Goal: Check status: Check status

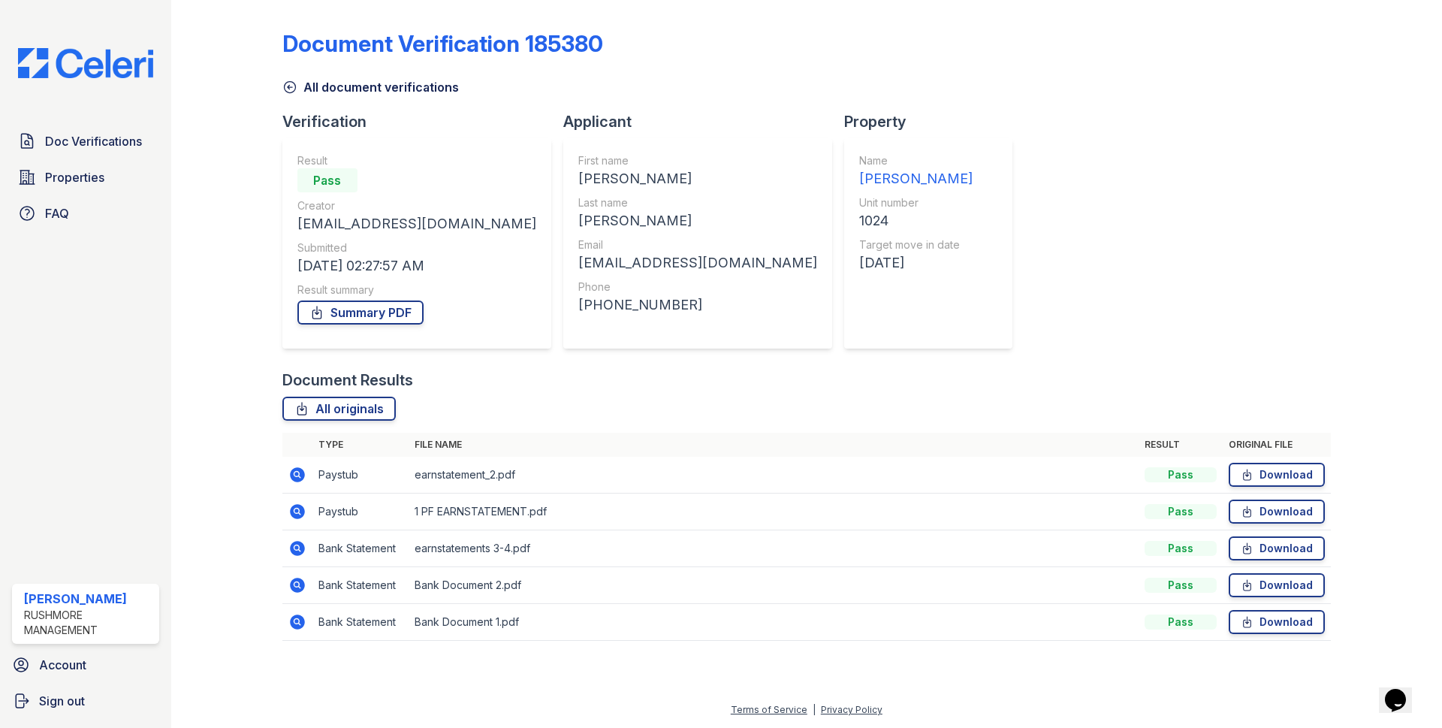
click at [299, 472] on icon at bounding box center [297, 475] width 18 height 18
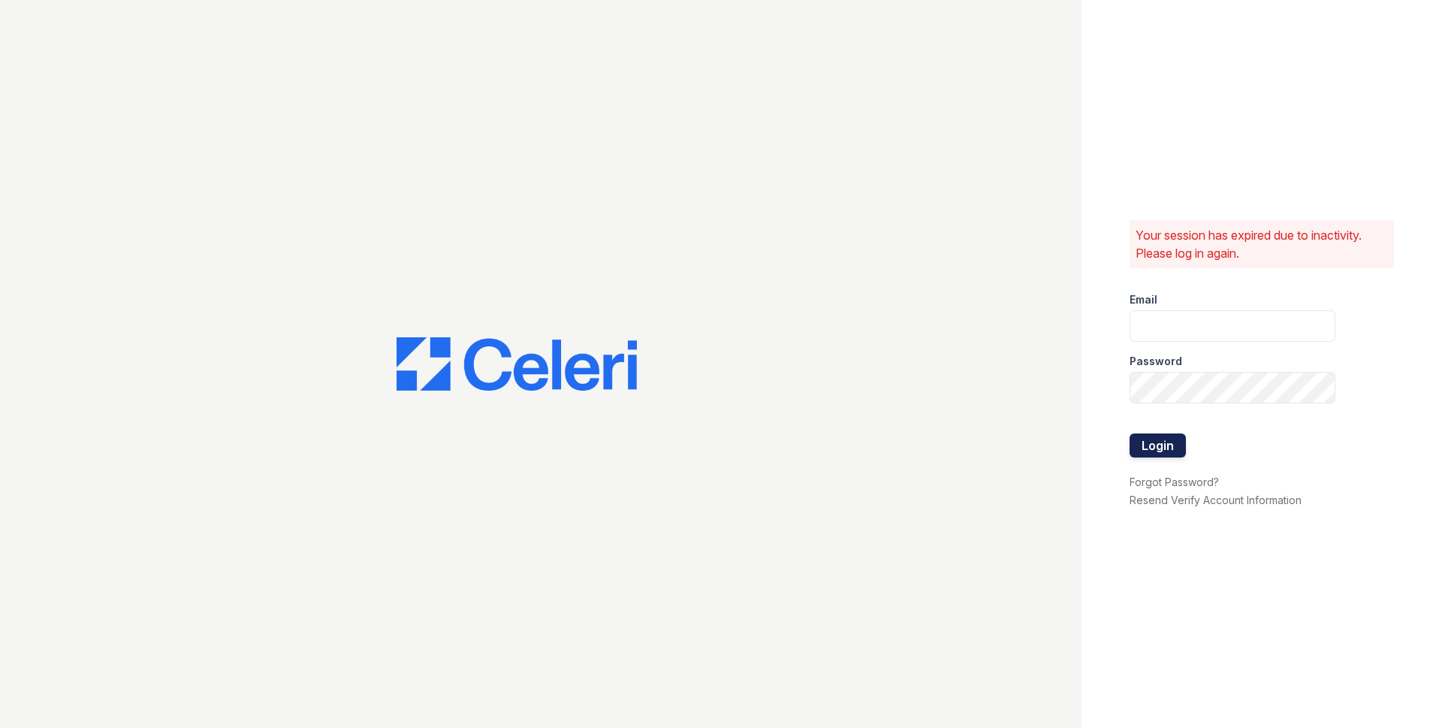
type input "[EMAIL_ADDRESS][DOMAIN_NAME]"
click at [1162, 456] on button "Login" at bounding box center [1158, 445] width 56 height 24
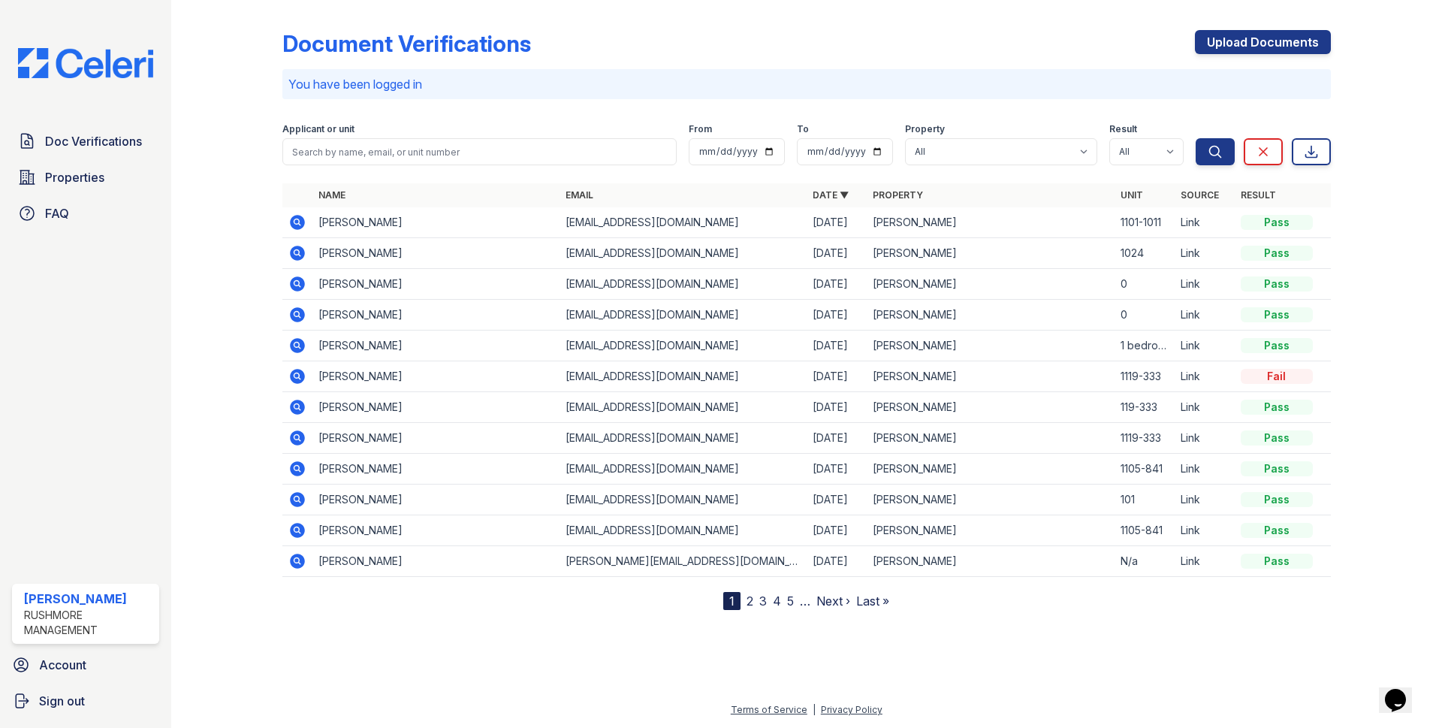
click at [298, 253] on icon at bounding box center [296, 252] width 4 height 4
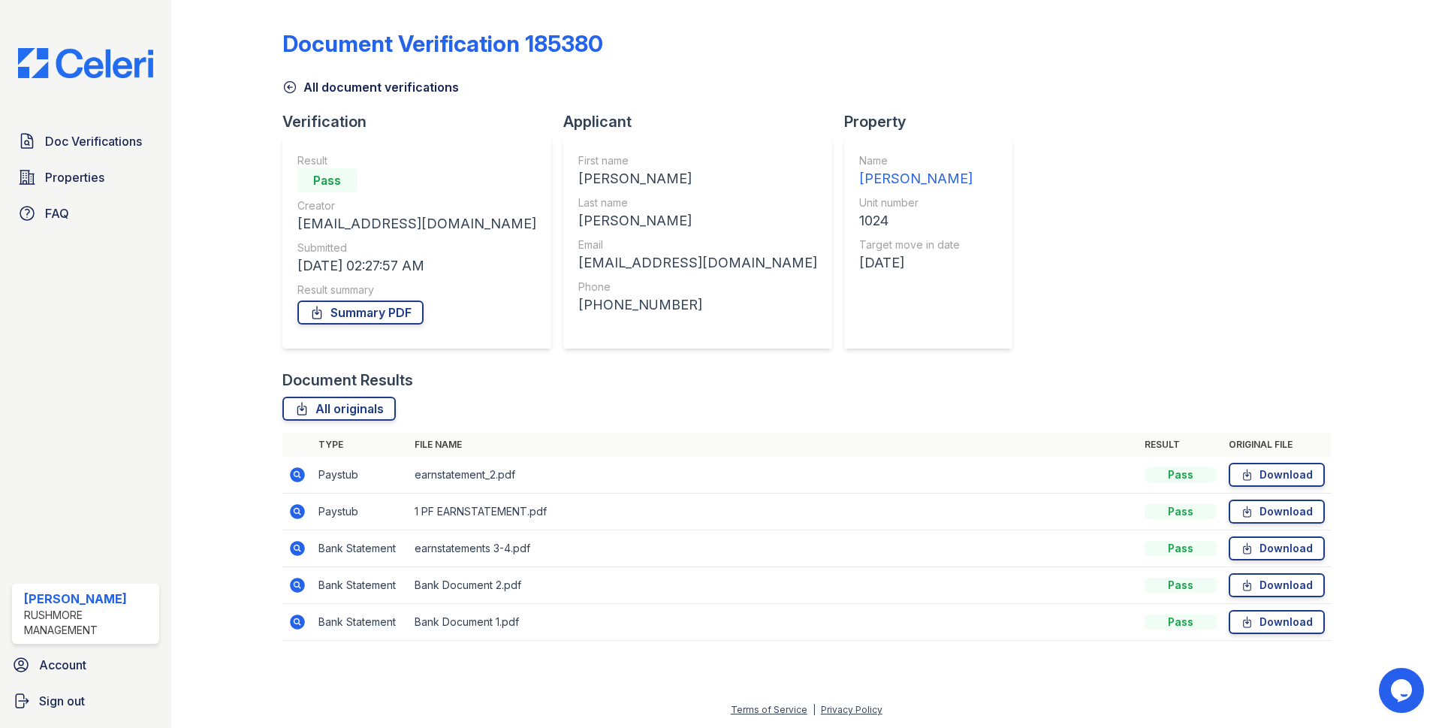
click at [293, 475] on icon at bounding box center [297, 474] width 15 height 15
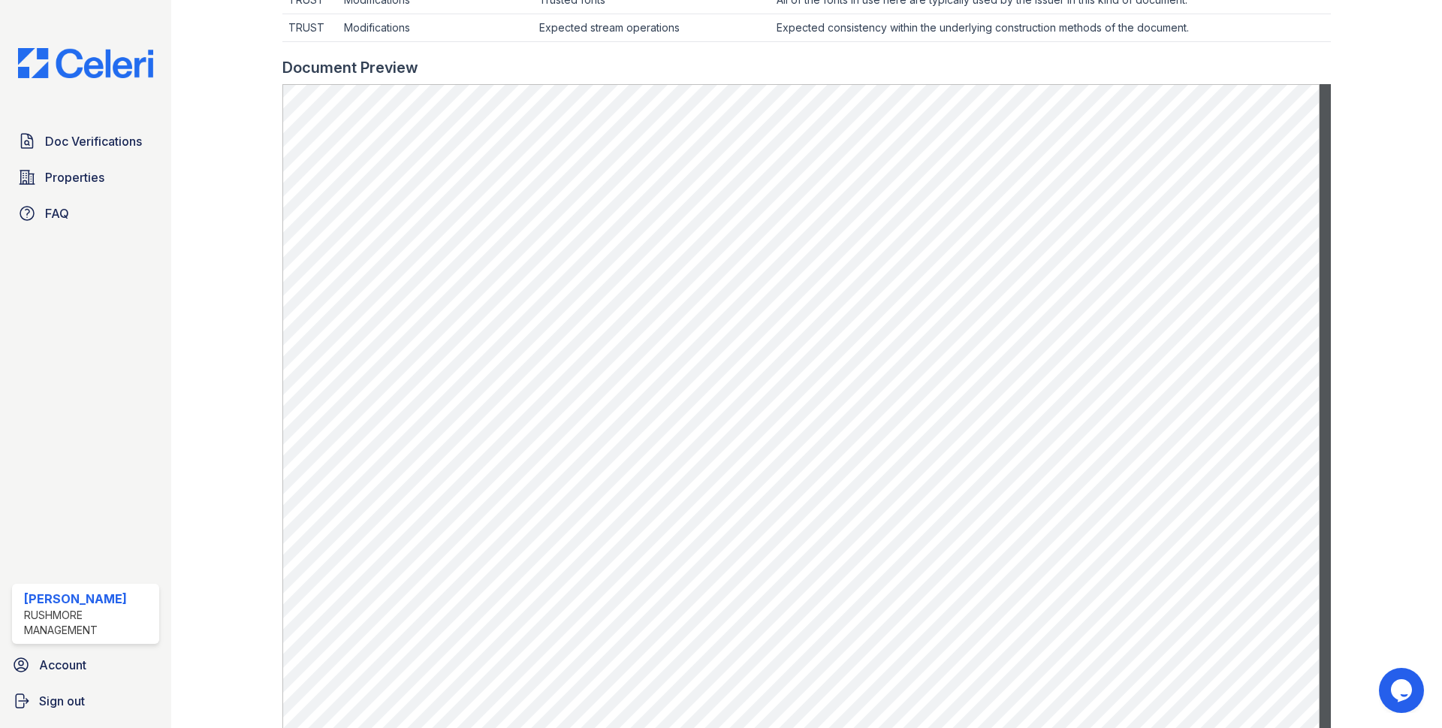
scroll to position [571, 0]
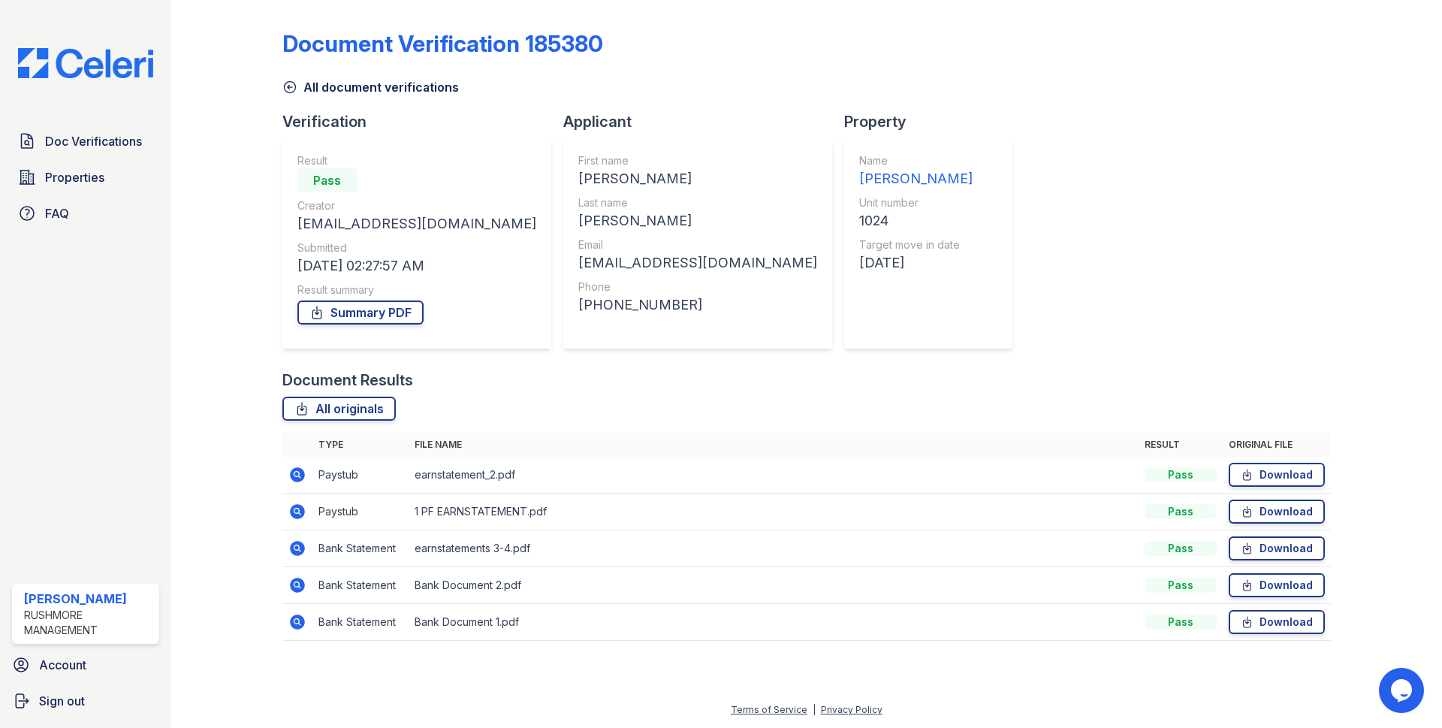
click at [298, 511] on icon at bounding box center [296, 510] width 4 height 4
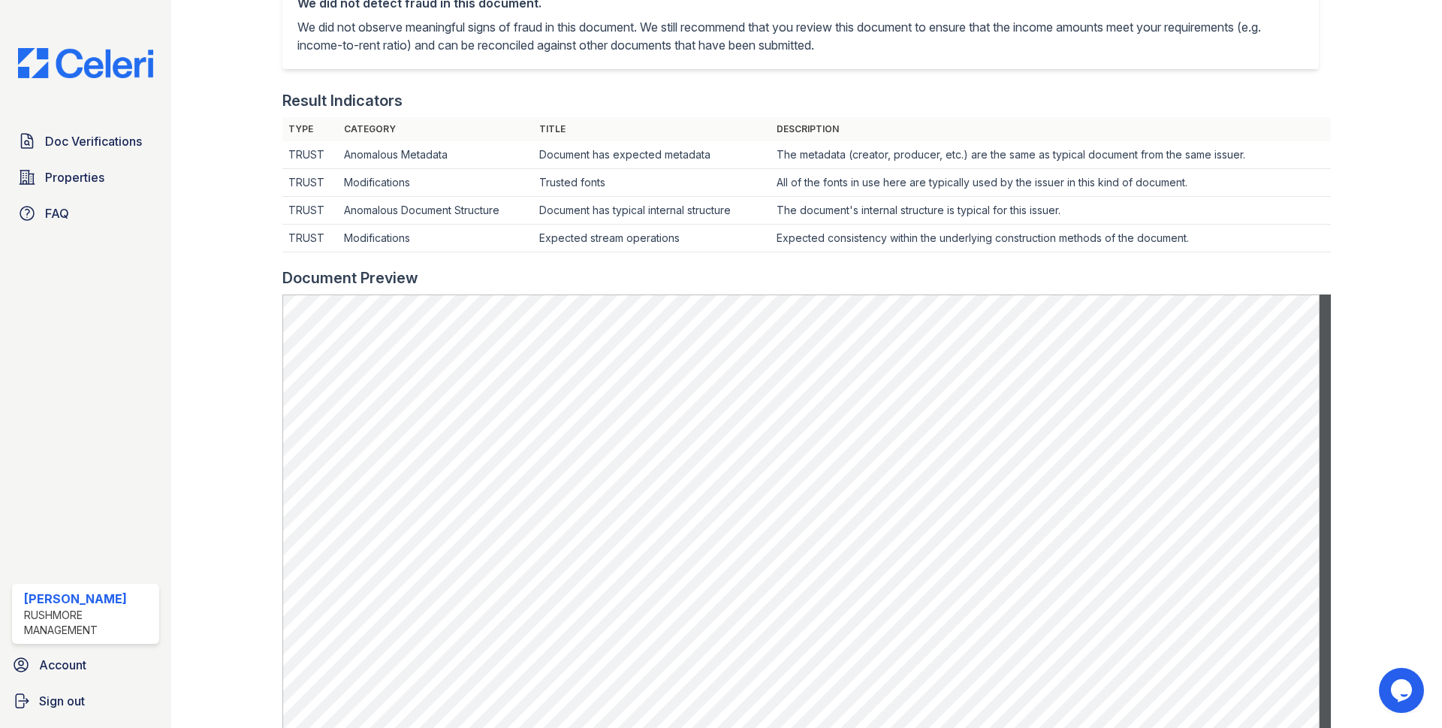
scroll to position [721, 0]
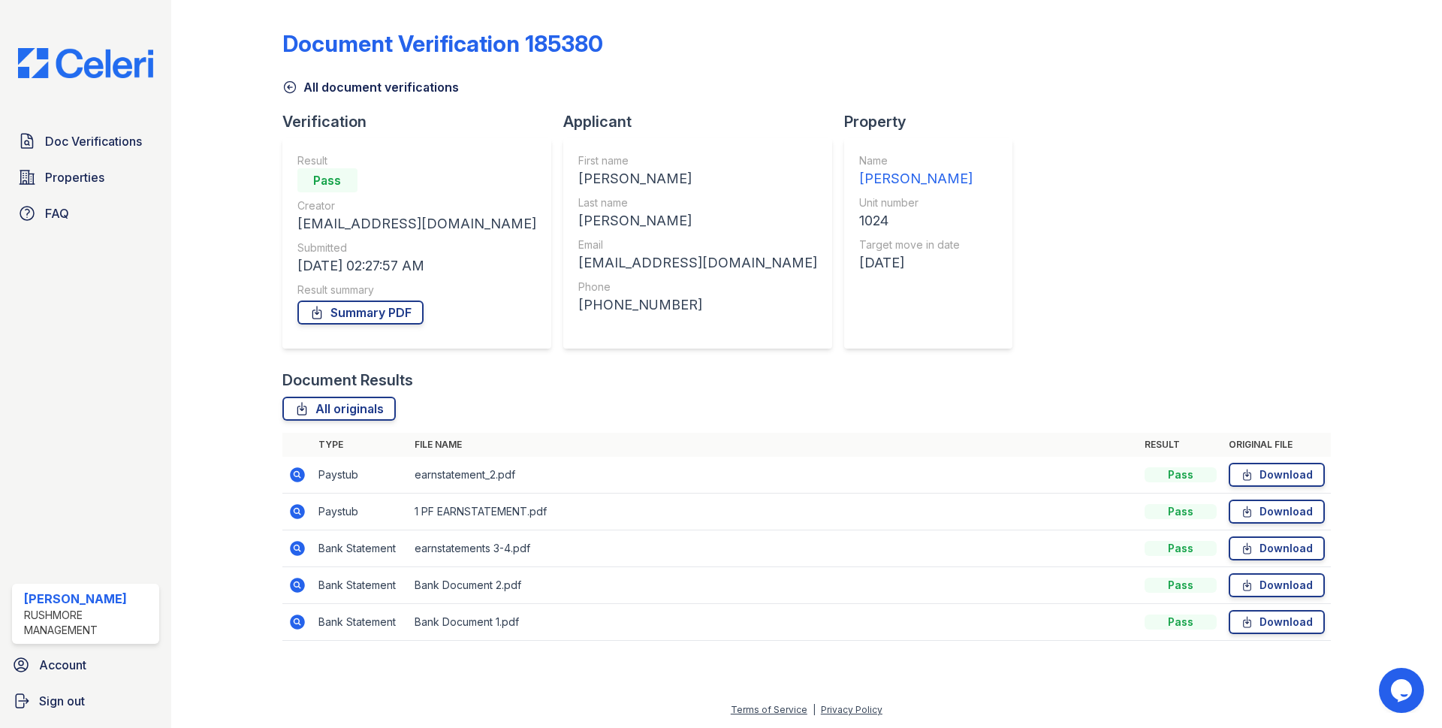
click at [297, 475] on icon at bounding box center [296, 474] width 4 height 4
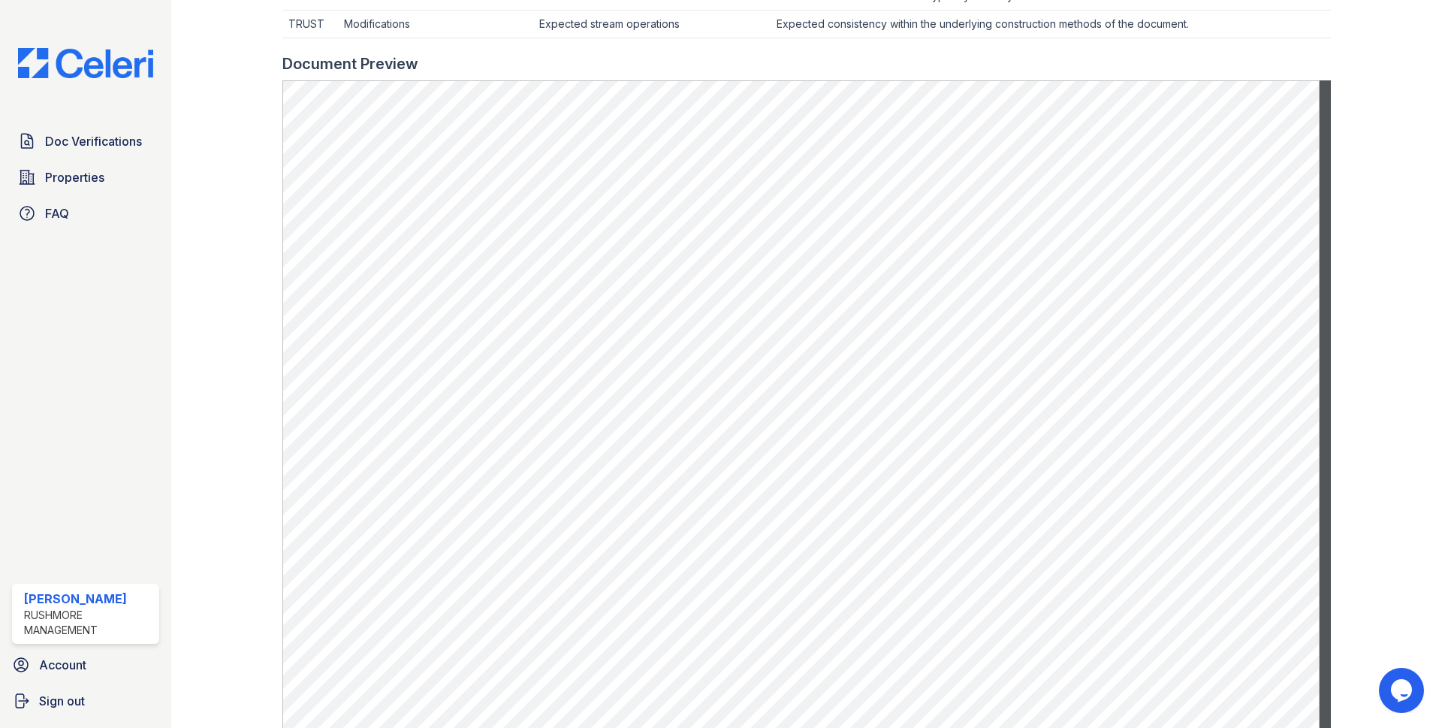
scroll to position [601, 0]
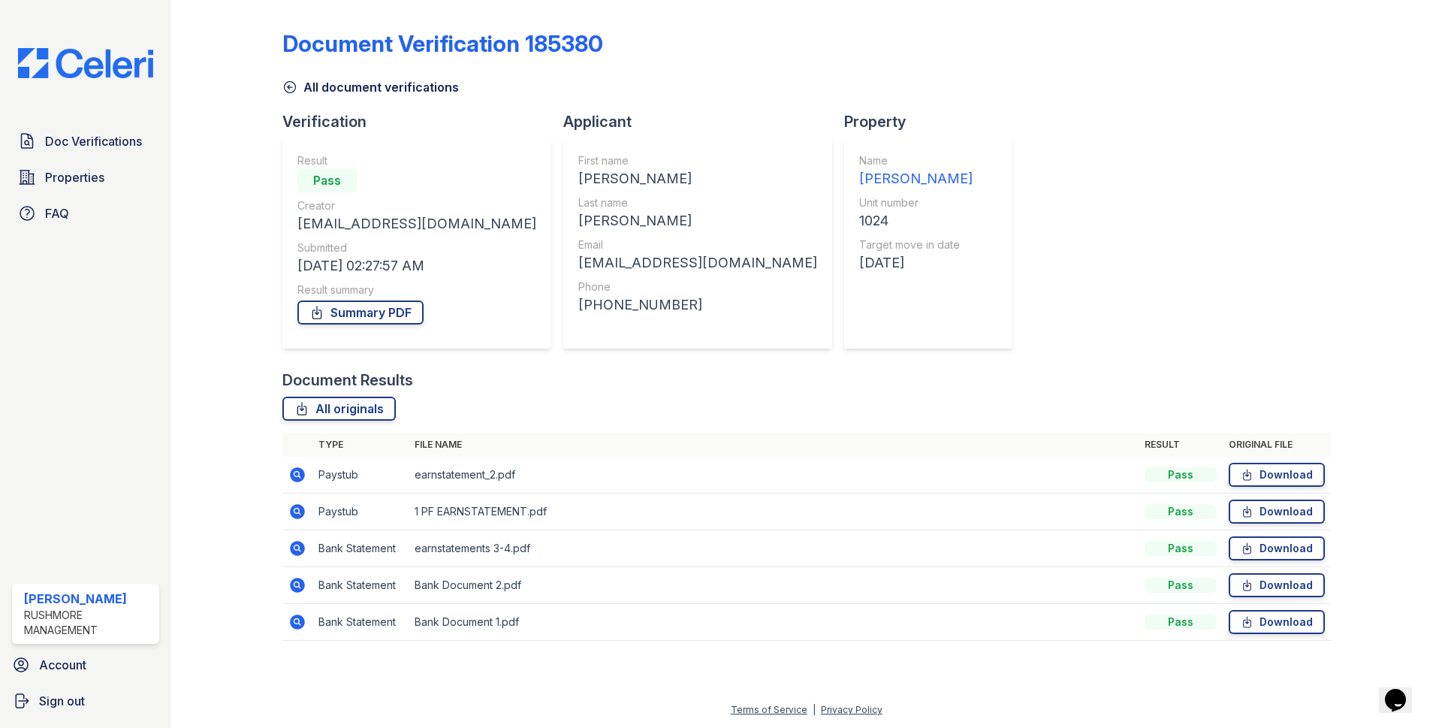
click at [297, 477] on icon at bounding box center [297, 474] width 15 height 15
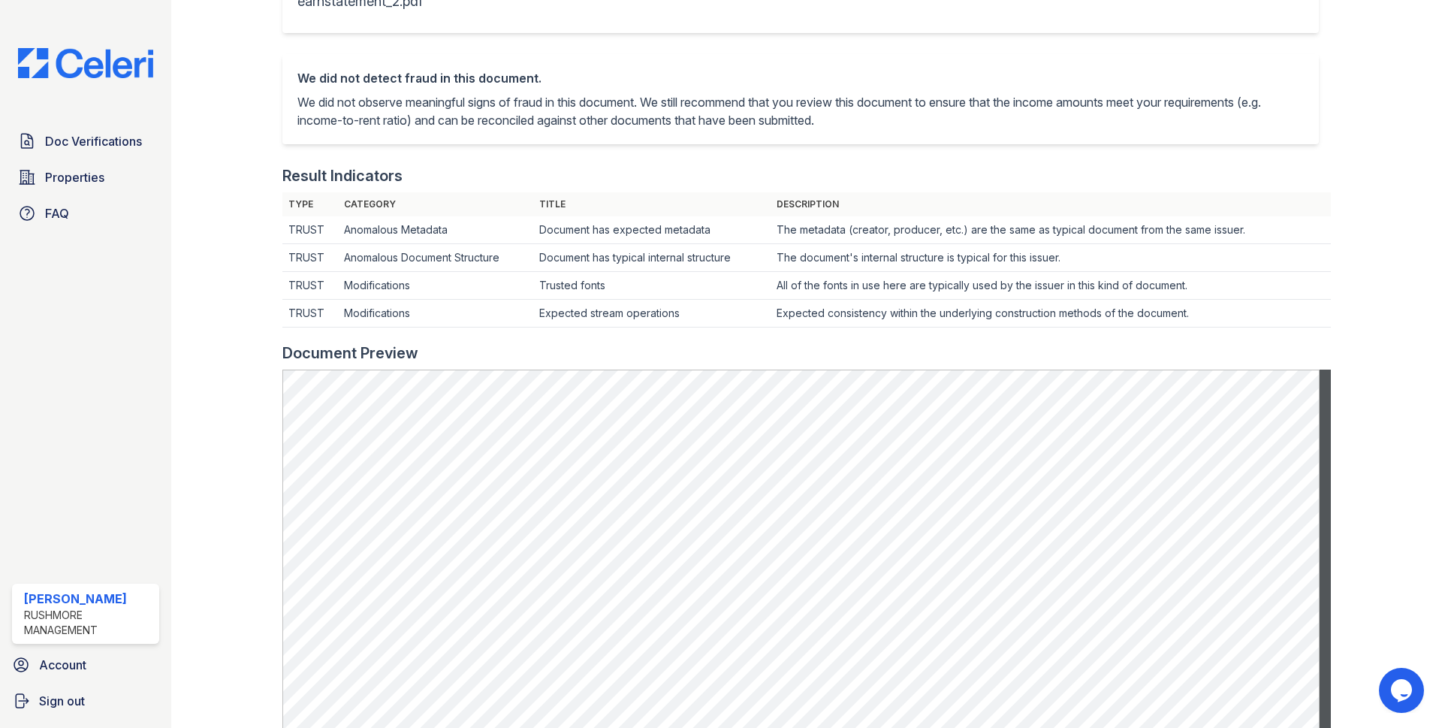
scroll to position [601, 0]
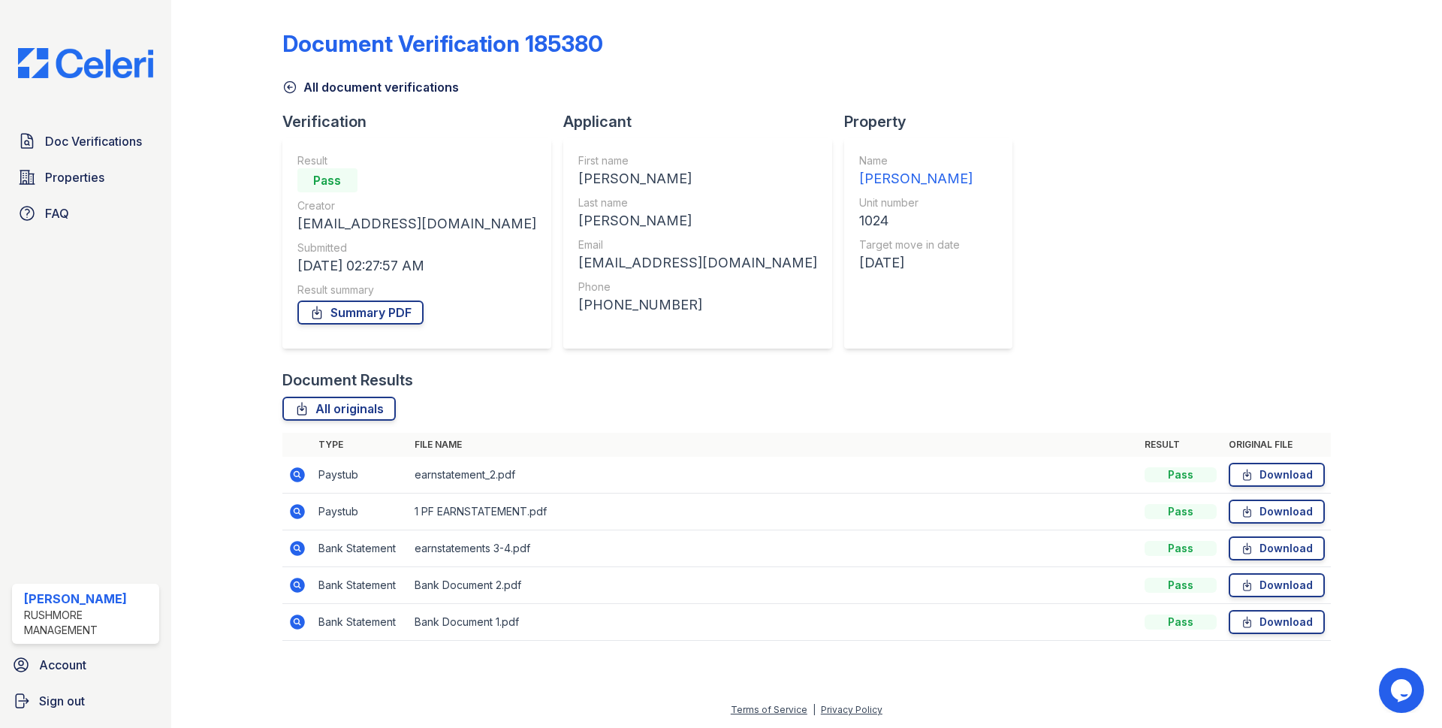
click at [293, 475] on icon at bounding box center [297, 474] width 15 height 15
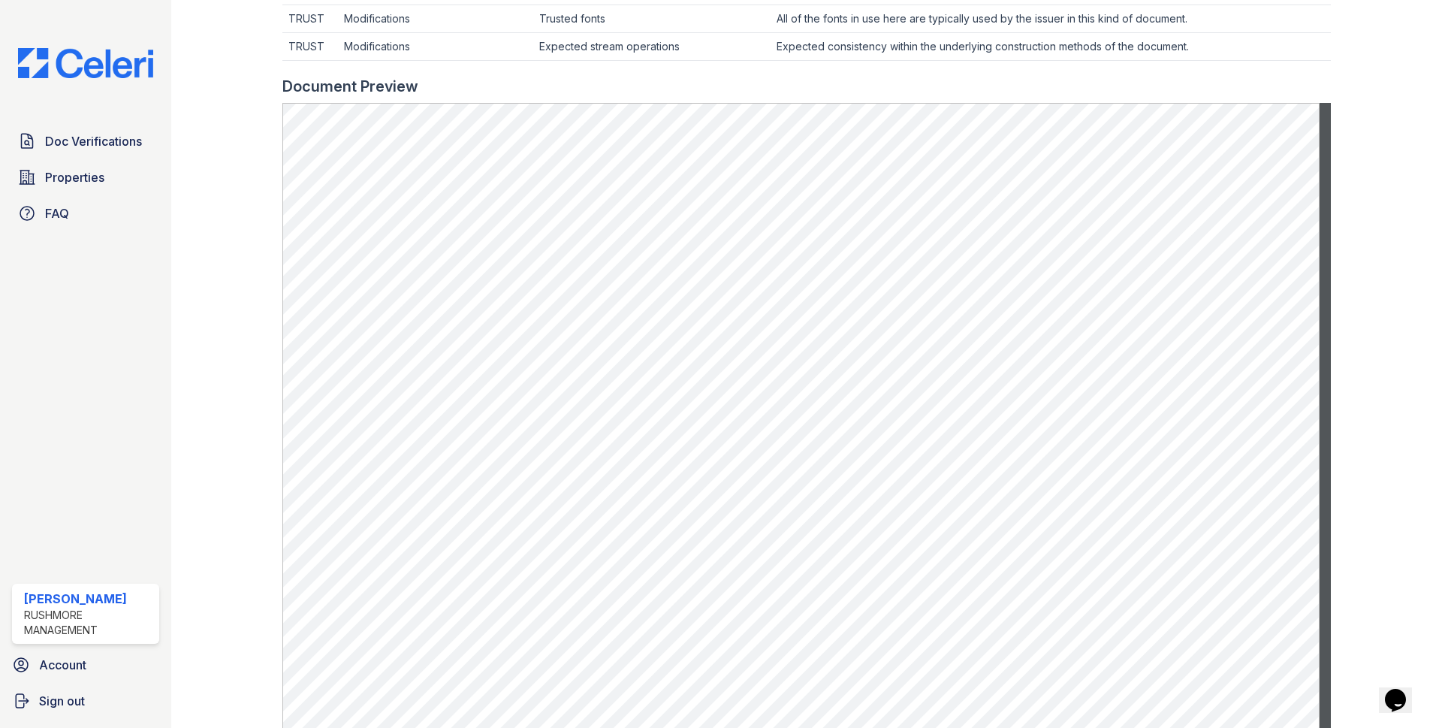
scroll to position [601, 0]
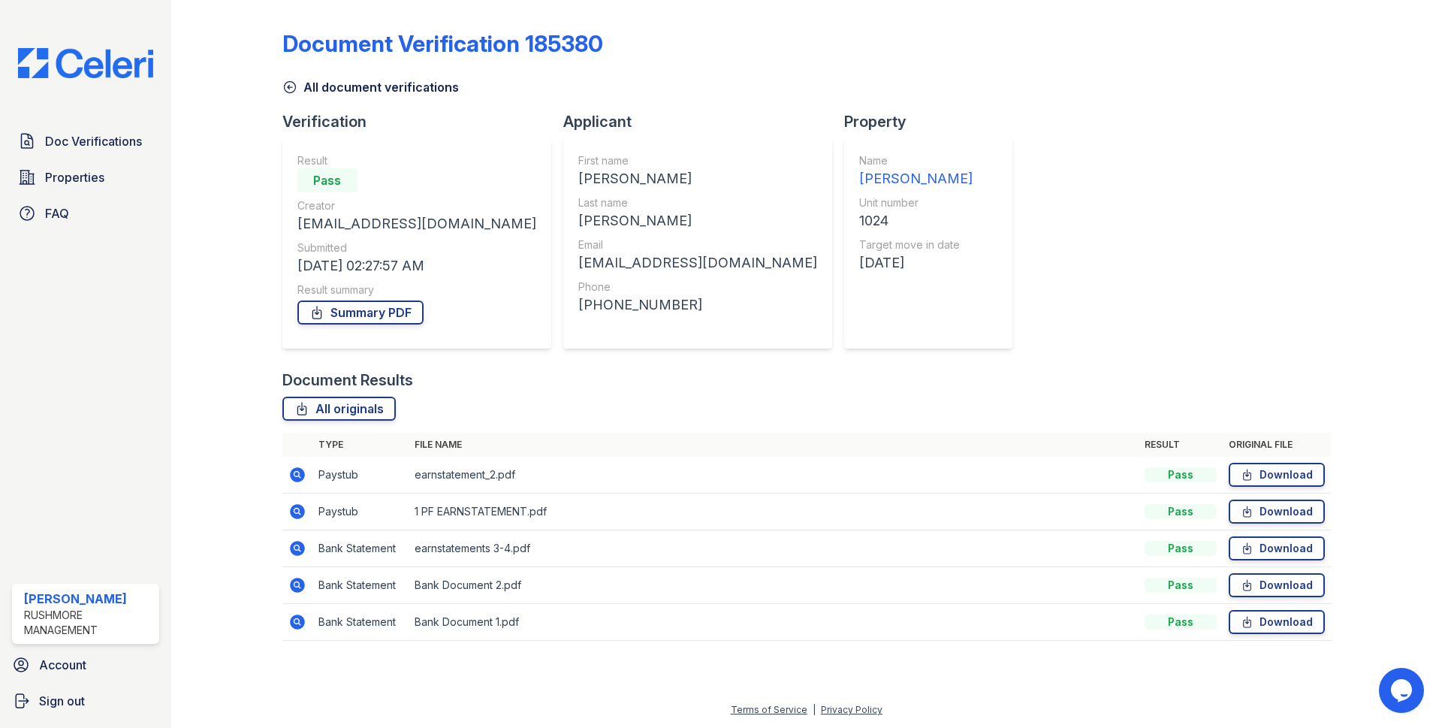
click at [300, 515] on icon at bounding box center [297, 511] width 15 height 15
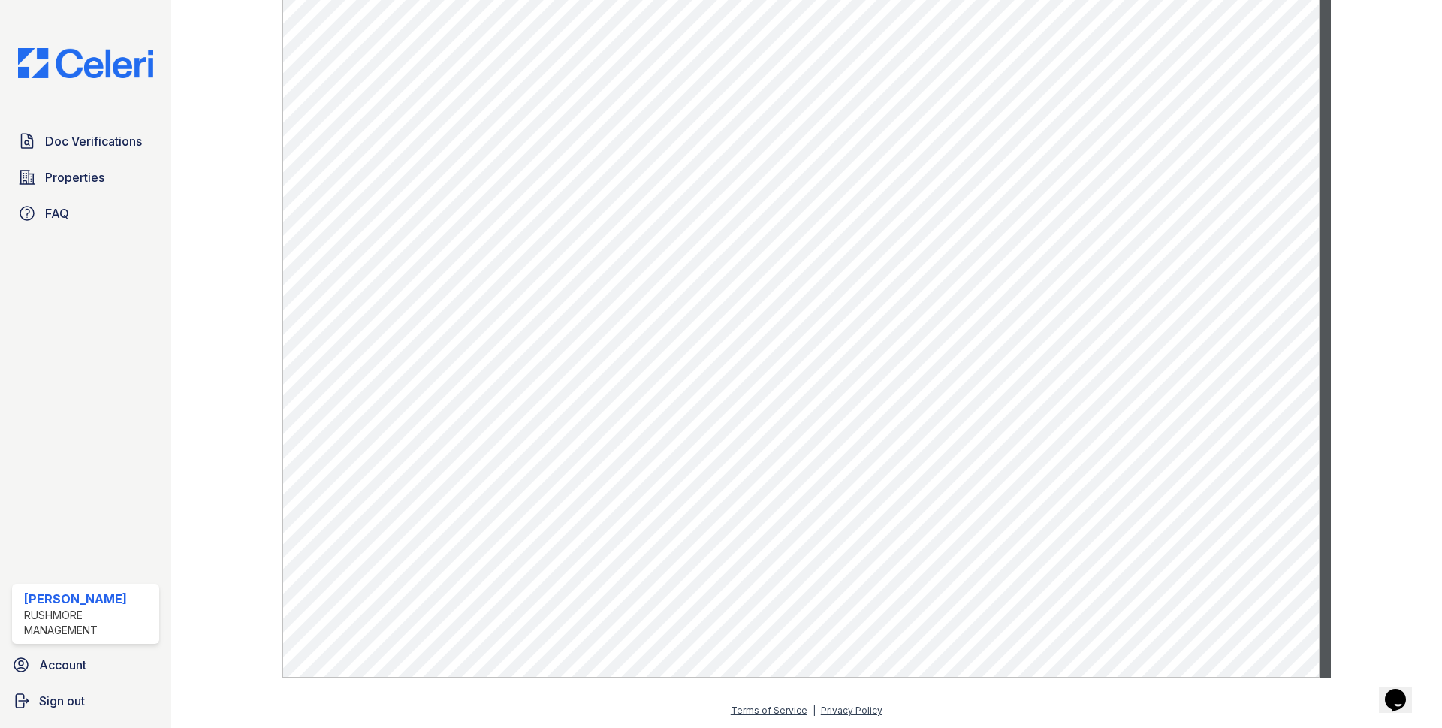
scroll to position [721, 0]
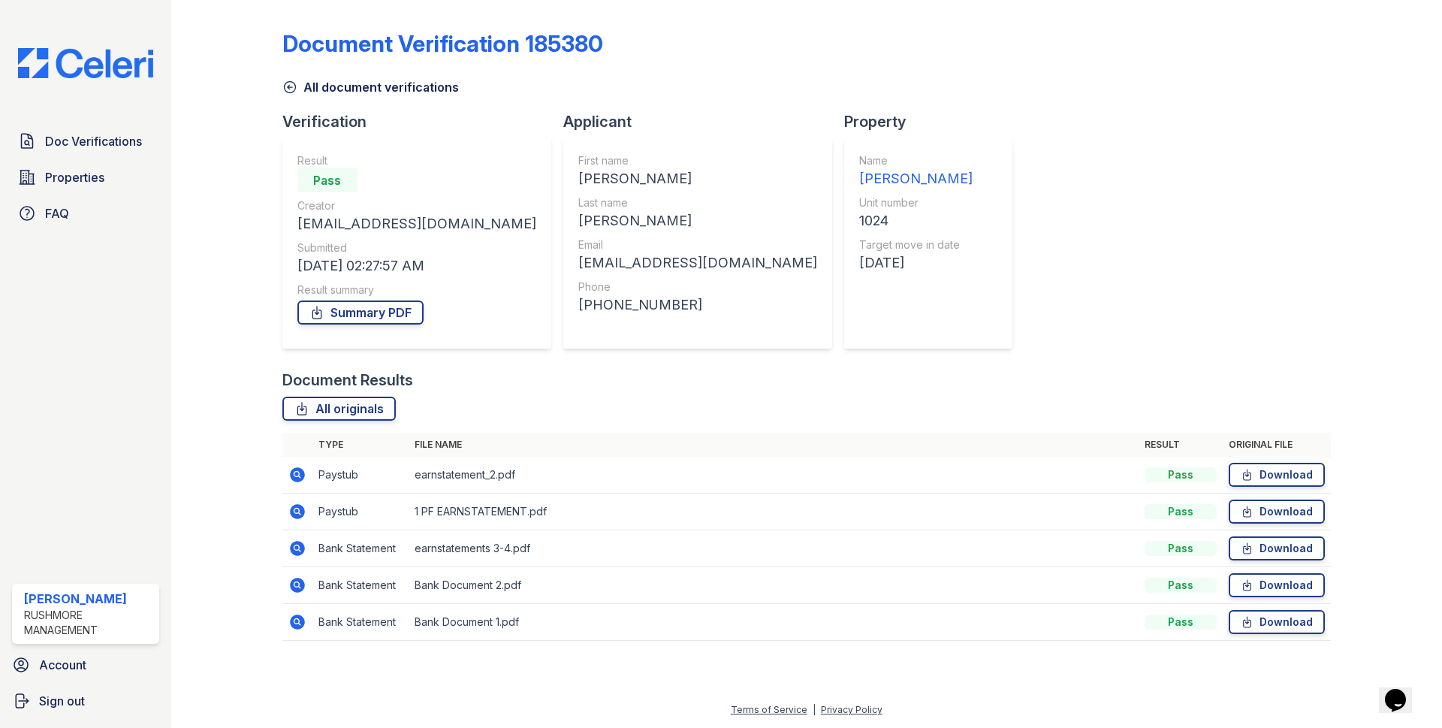
click at [300, 478] on icon at bounding box center [297, 474] width 15 height 15
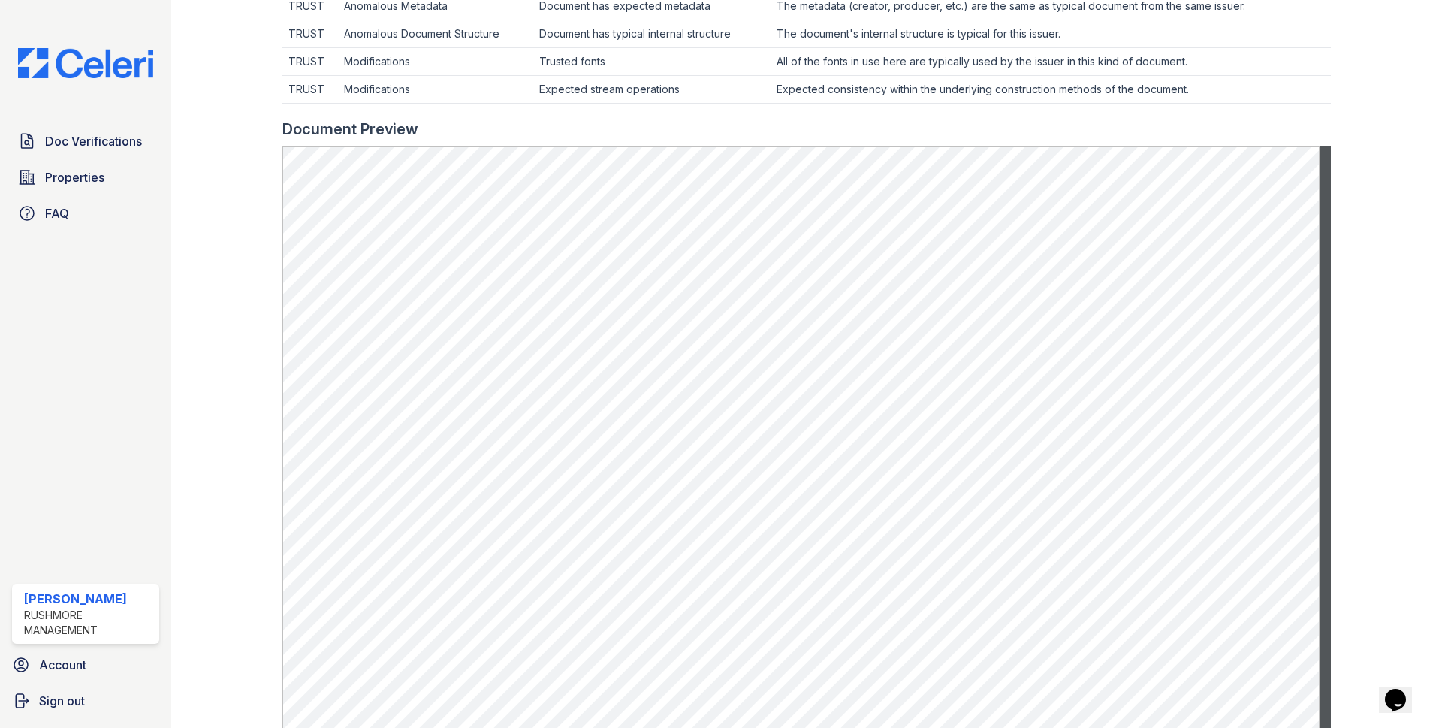
scroll to position [721, 0]
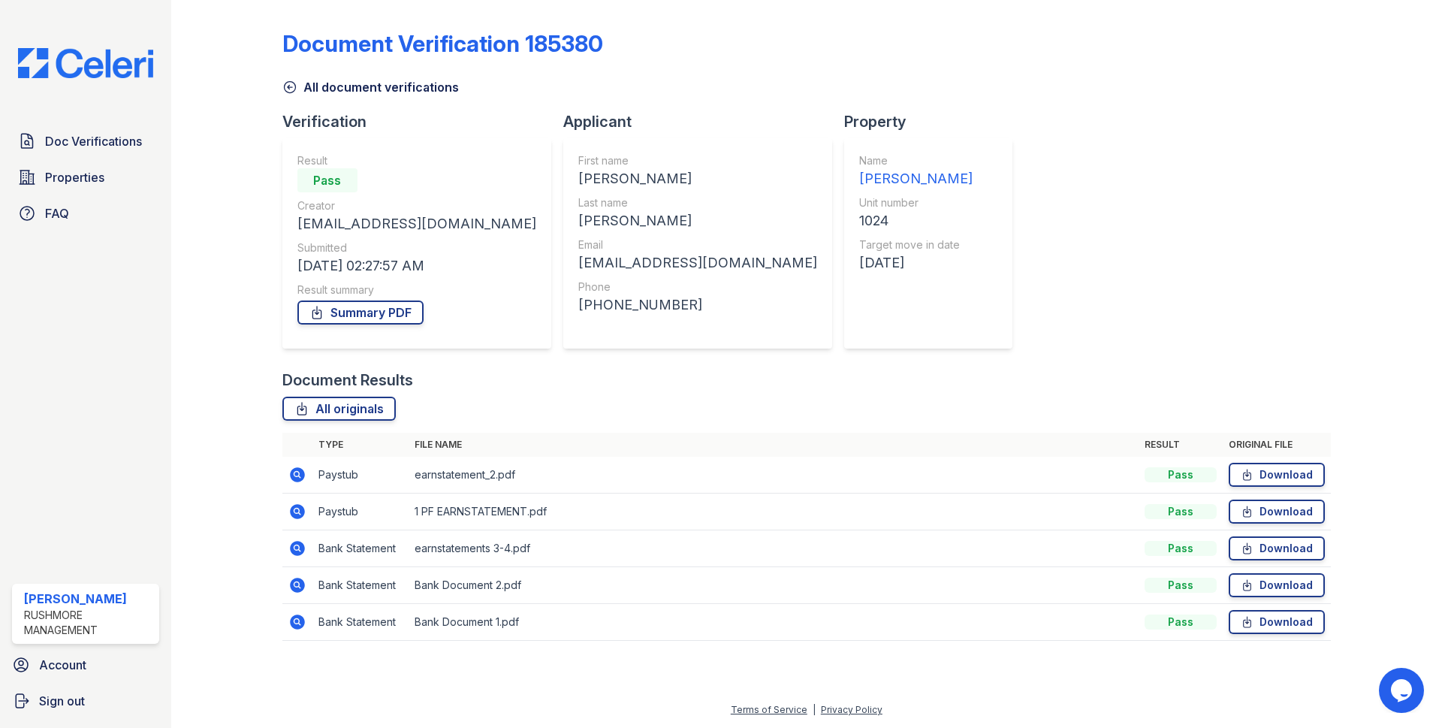
click at [297, 551] on icon at bounding box center [297, 548] width 15 height 15
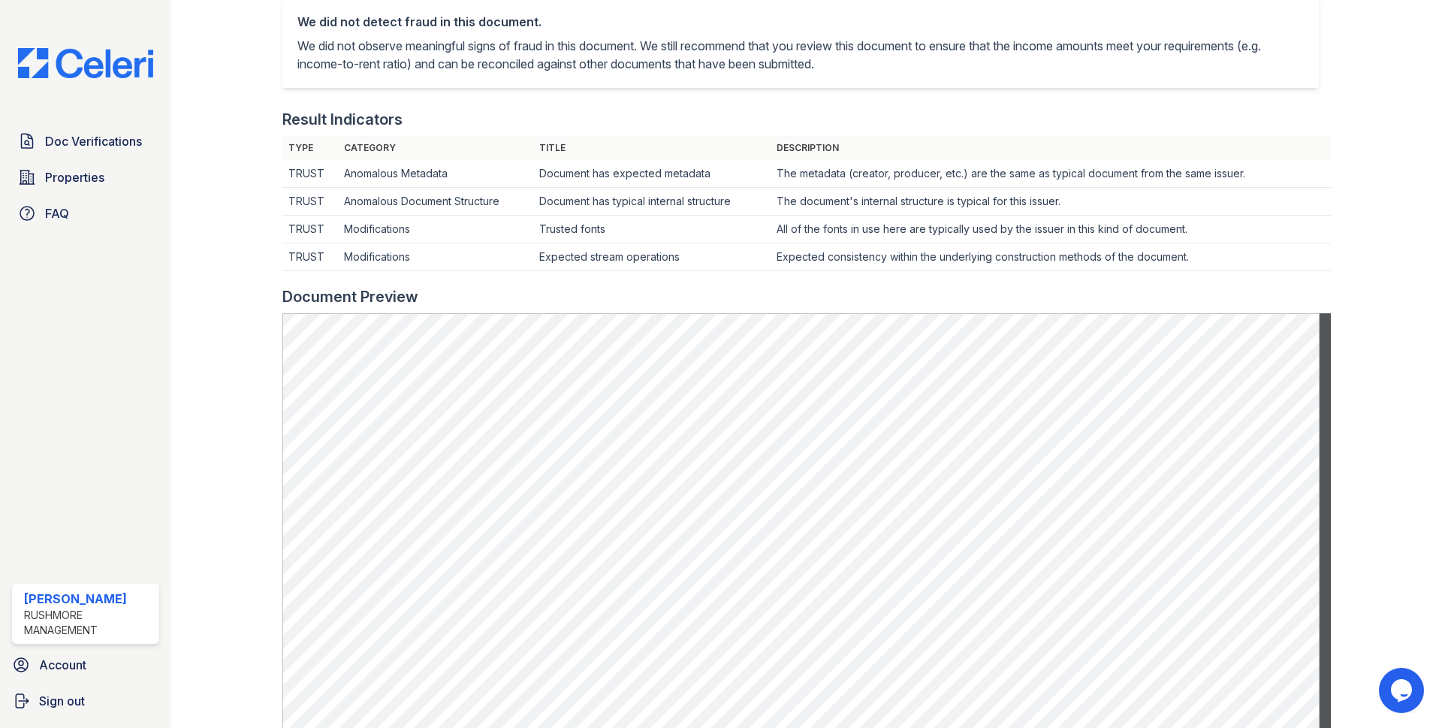
scroll to position [300, 0]
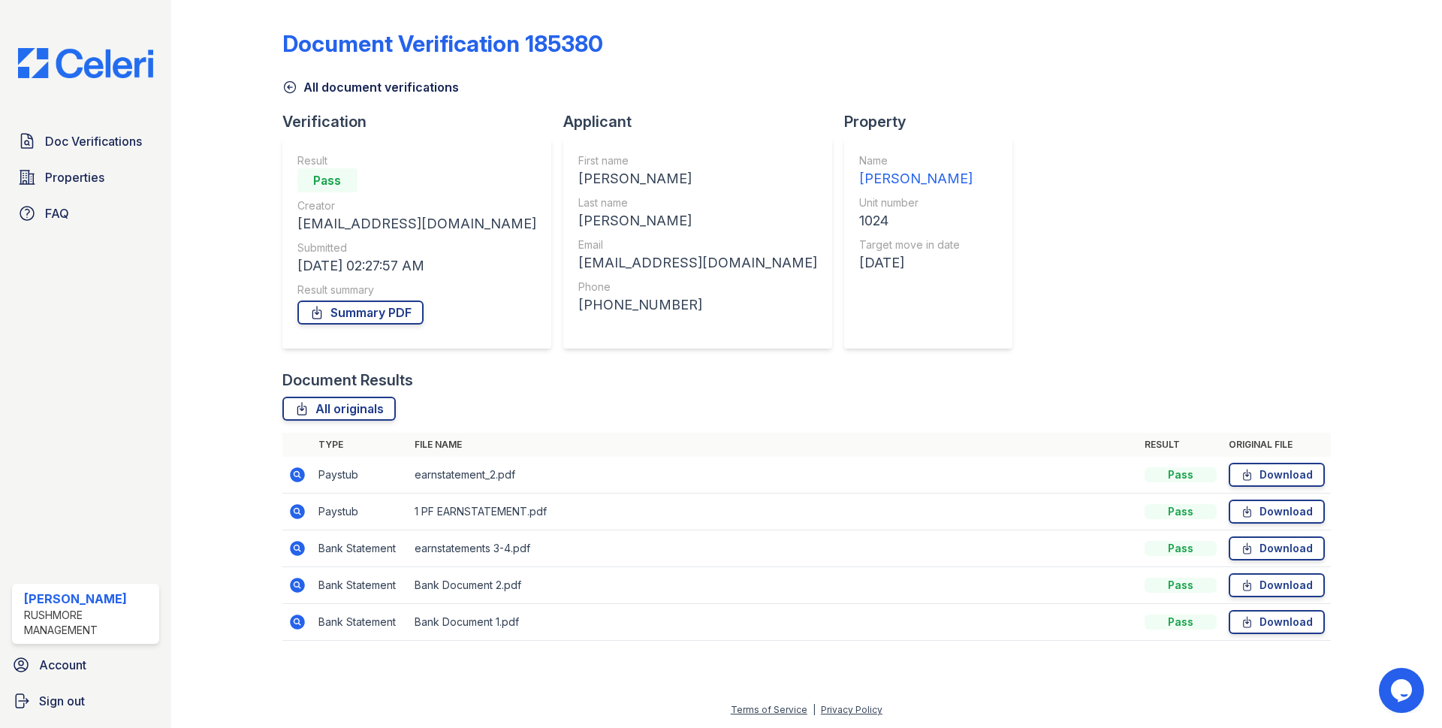
click at [296, 580] on icon at bounding box center [297, 585] width 15 height 15
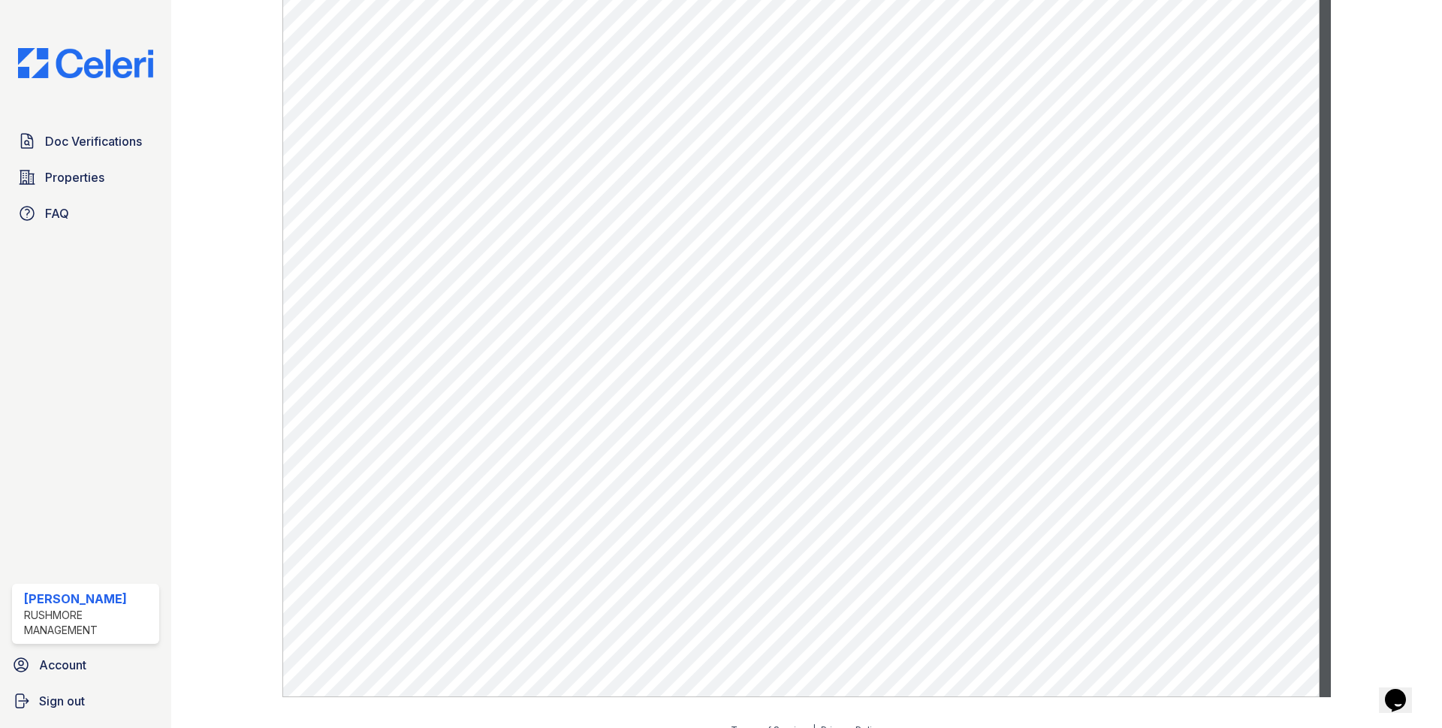
scroll to position [822, 0]
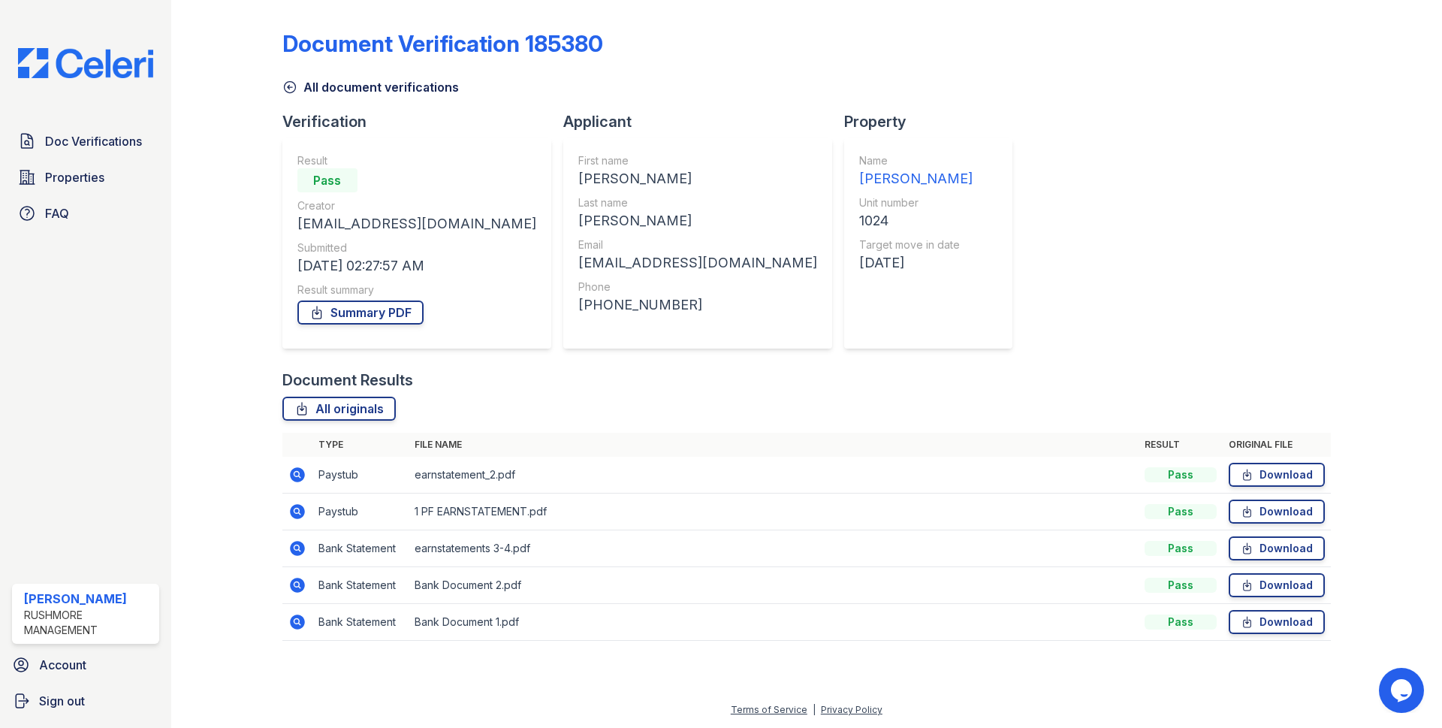
click at [296, 587] on icon at bounding box center [297, 585] width 15 height 15
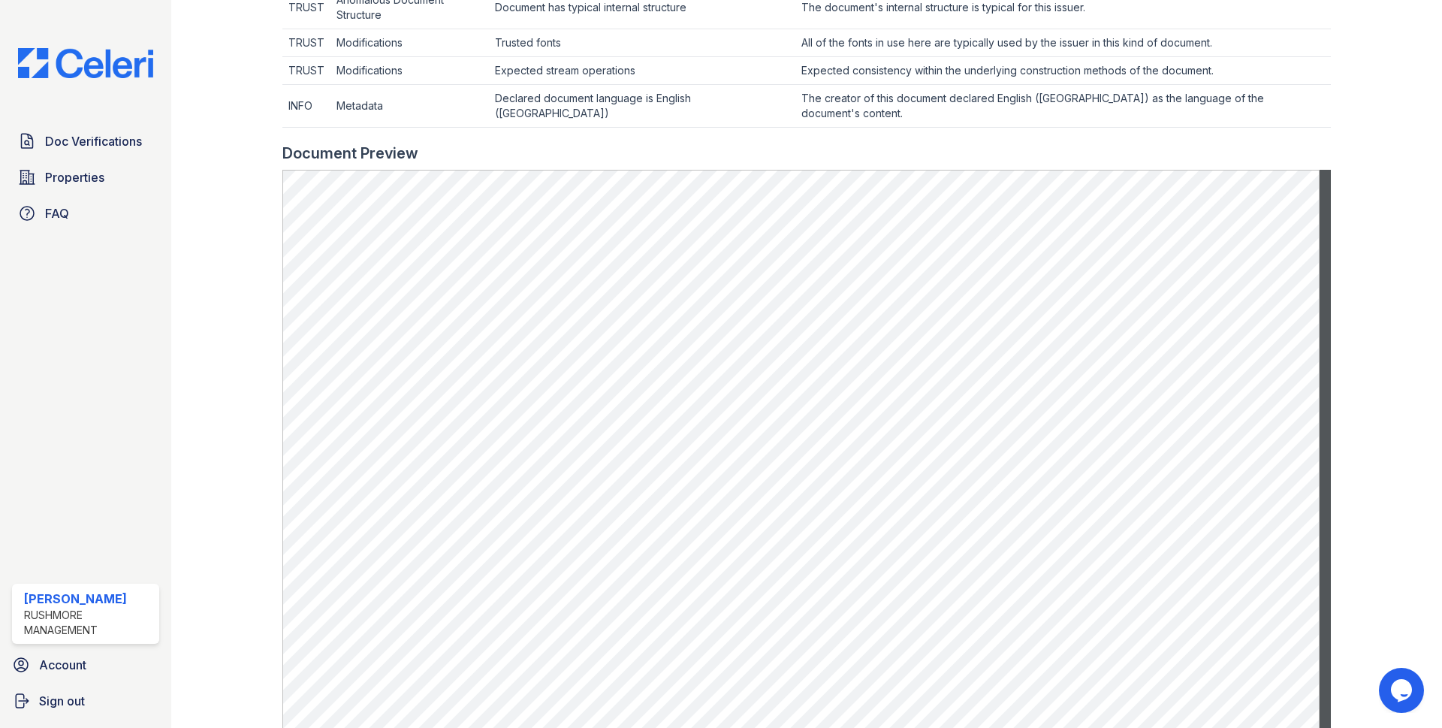
scroll to position [676, 0]
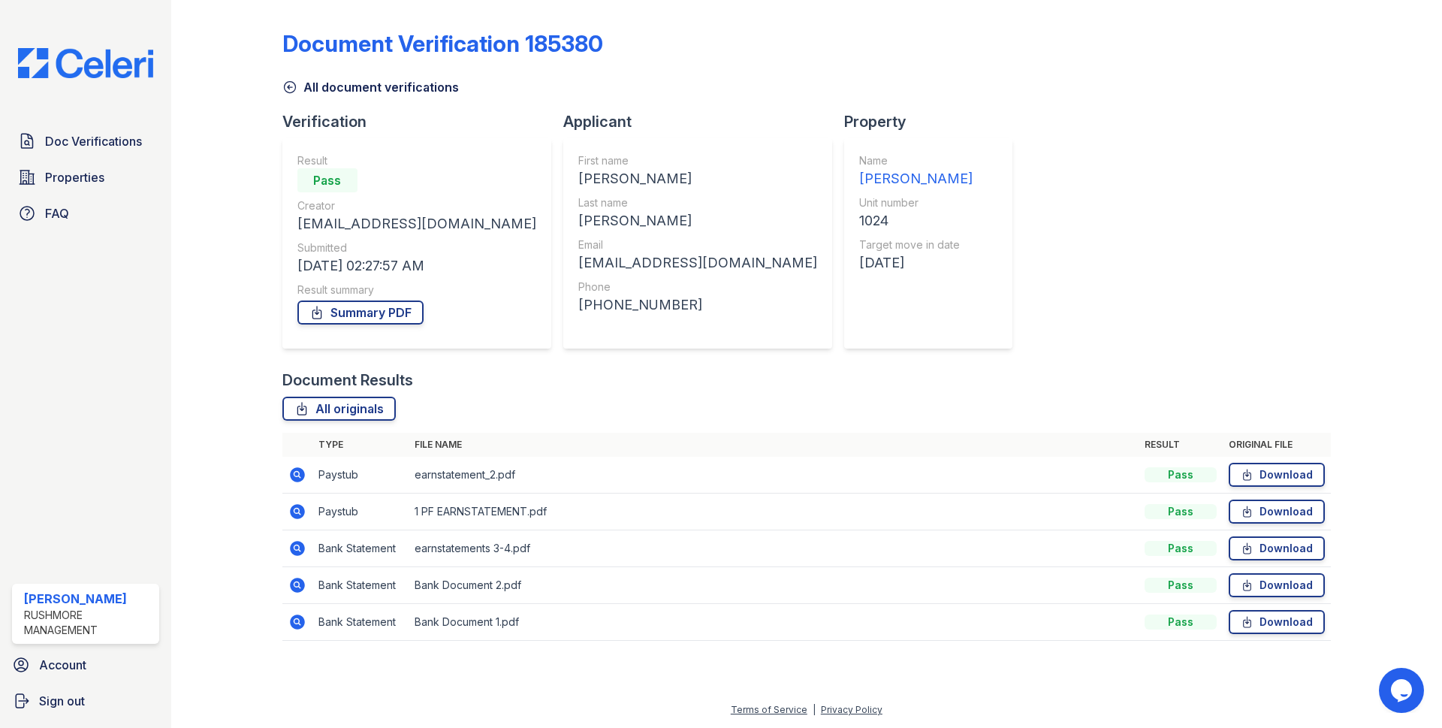
click at [300, 618] on icon at bounding box center [297, 621] width 15 height 15
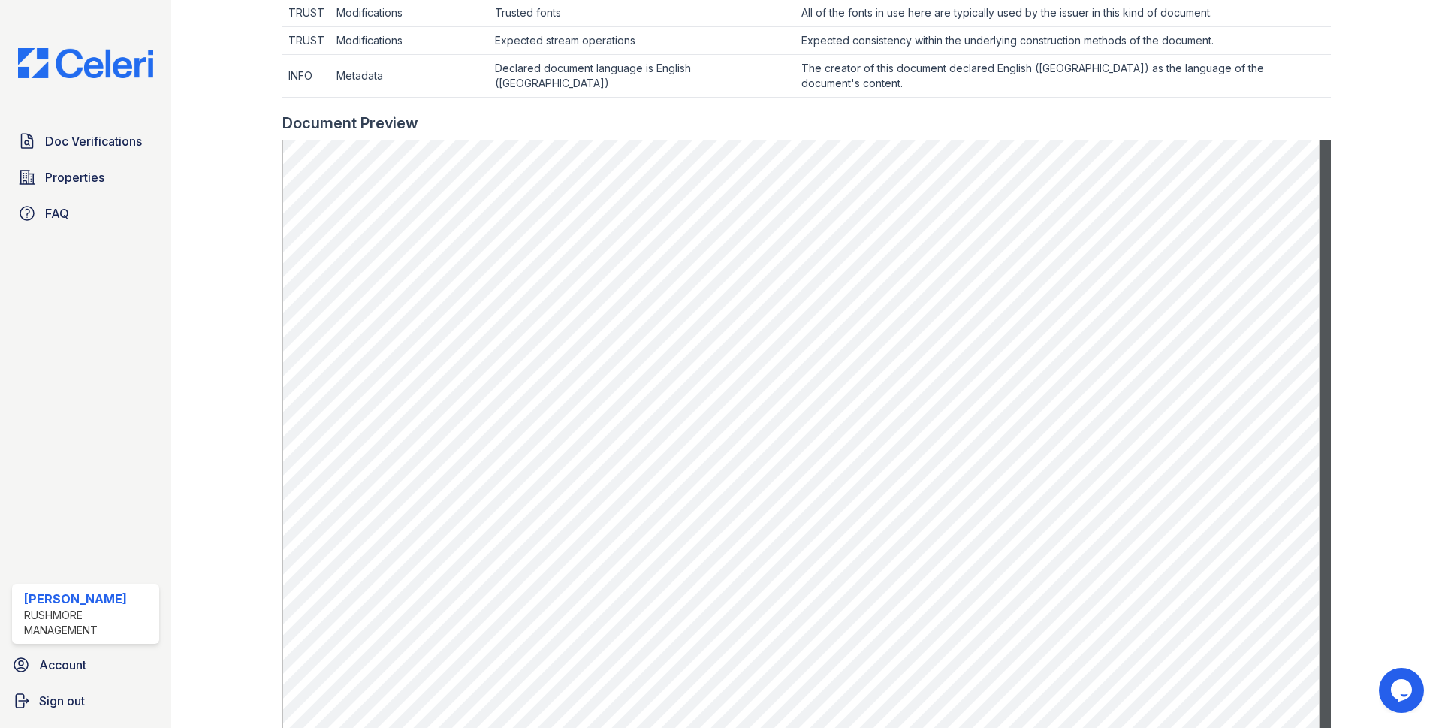
scroll to position [676, 0]
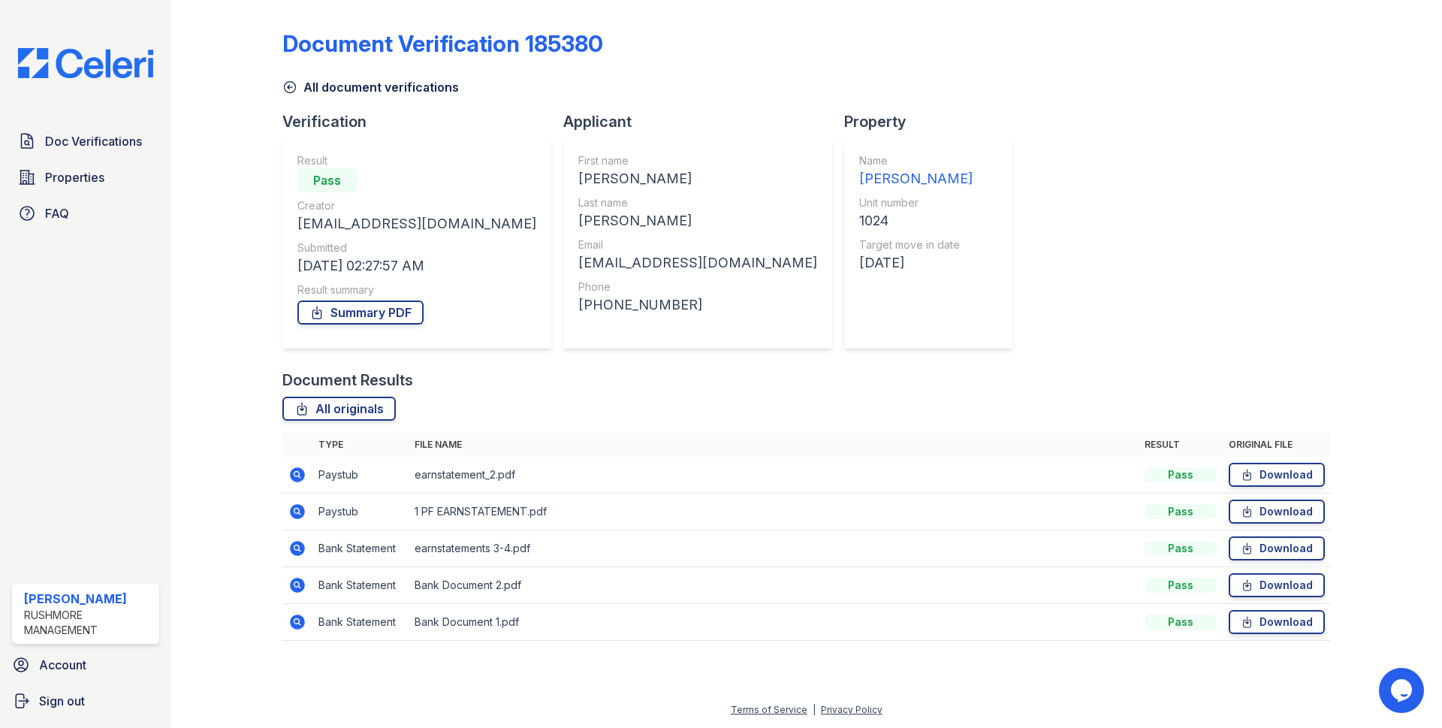
click at [303, 480] on icon at bounding box center [297, 475] width 18 height 18
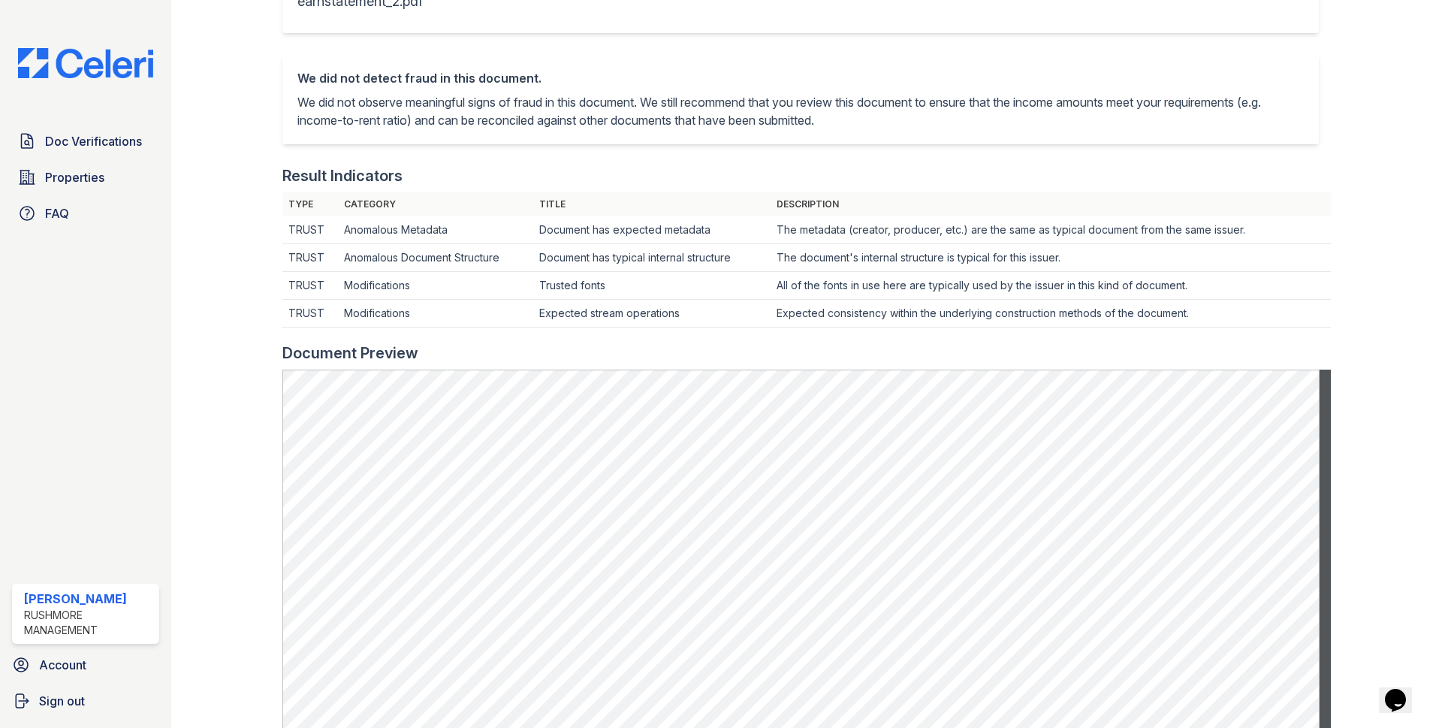
scroll to position [376, 0]
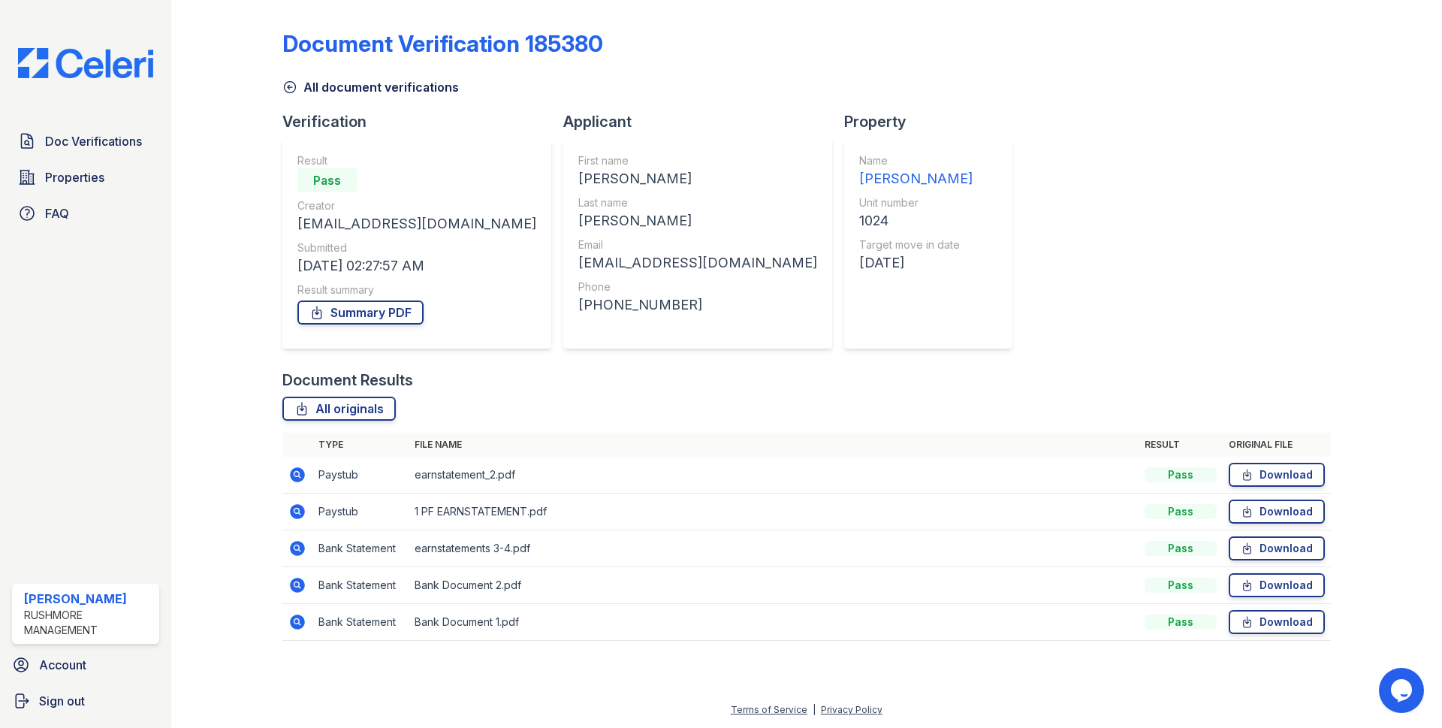
click at [297, 510] on icon at bounding box center [296, 510] width 4 height 4
